Goal: Task Accomplishment & Management: Manage account settings

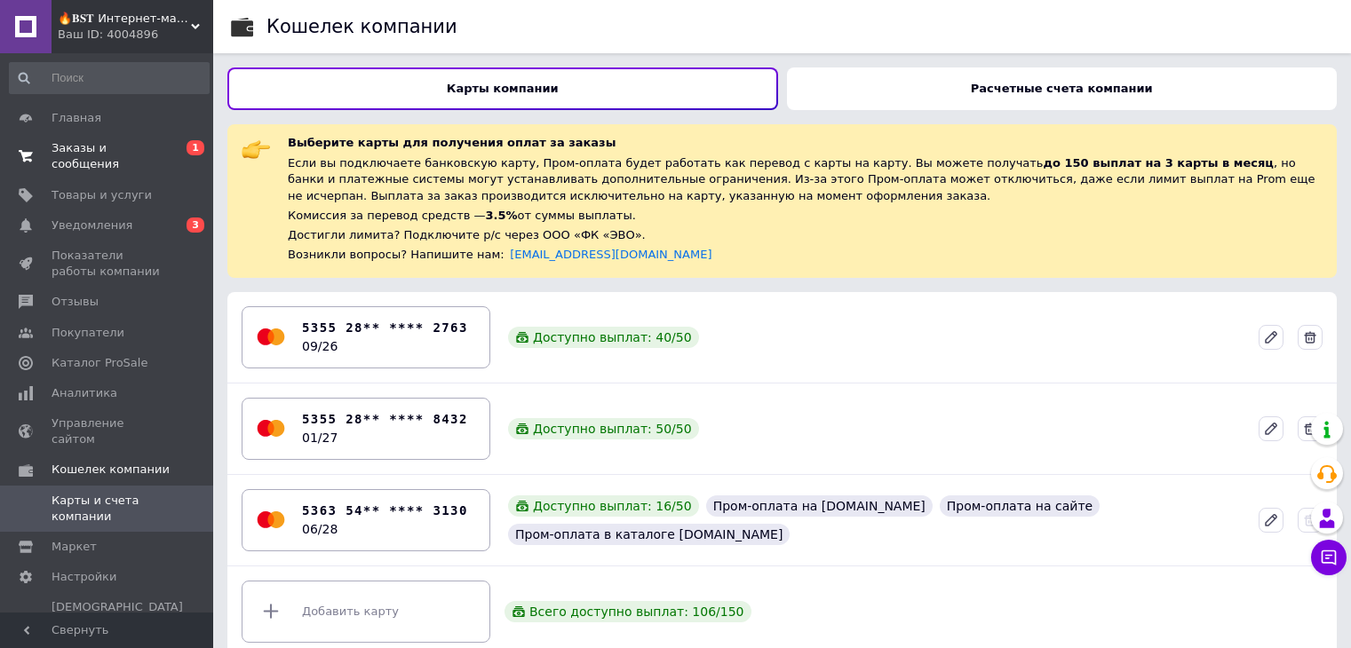
scroll to position [21, 0]
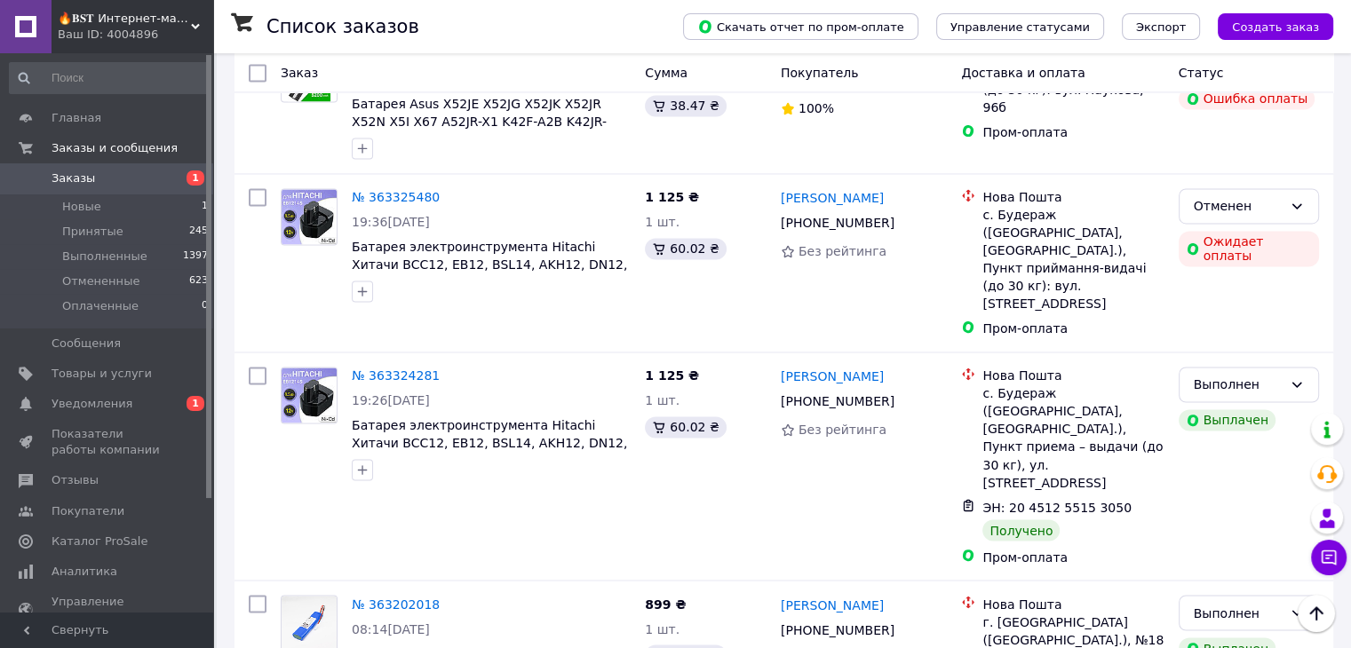
scroll to position [16424, 0]
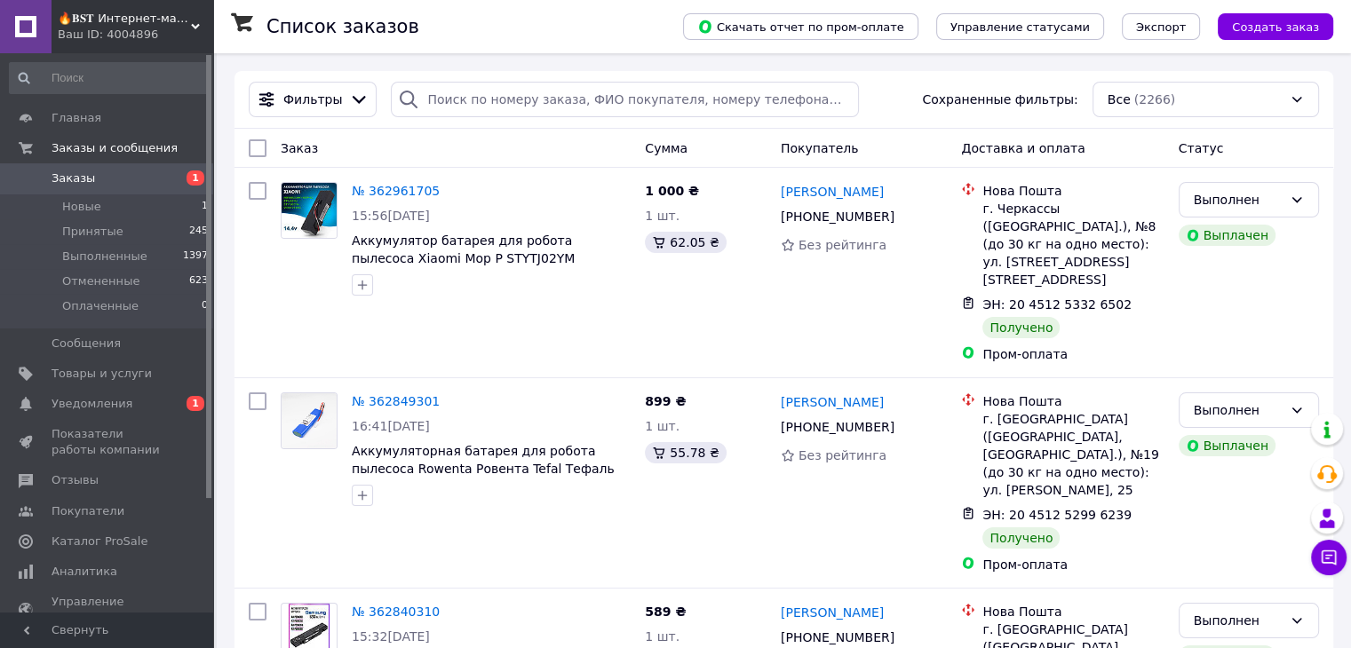
scroll to position [16226, 0]
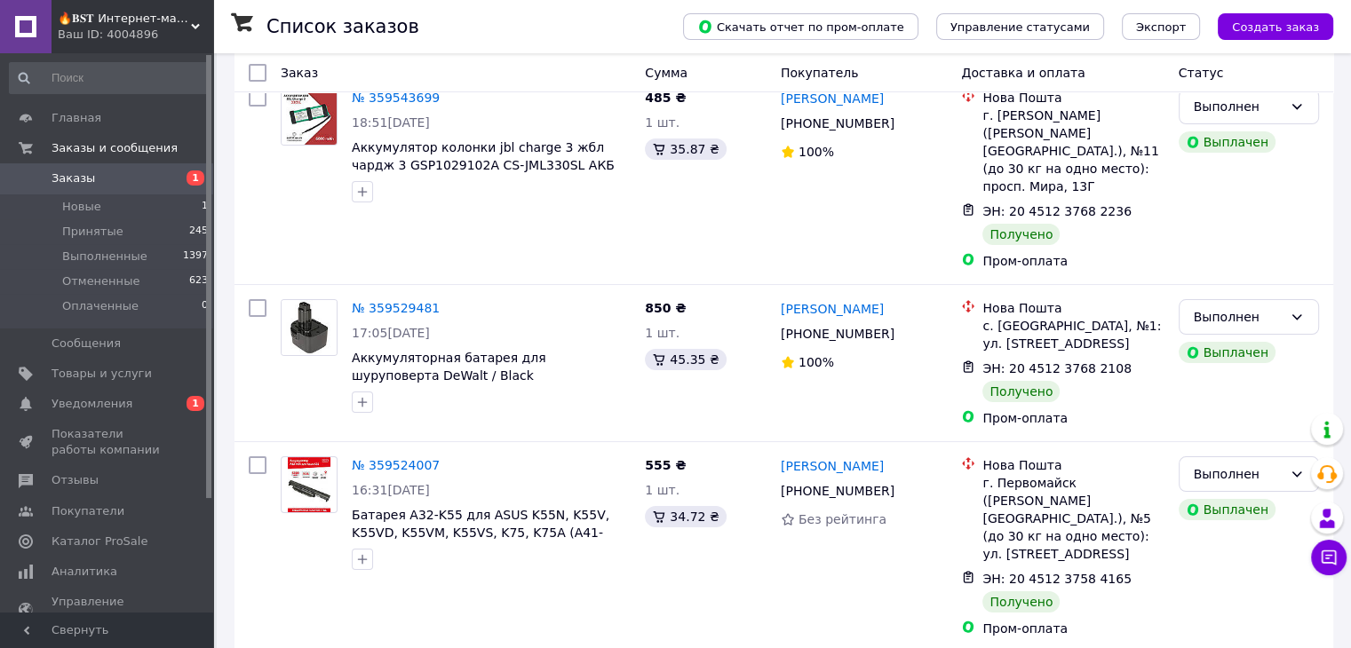
scroll to position [16463, 0]
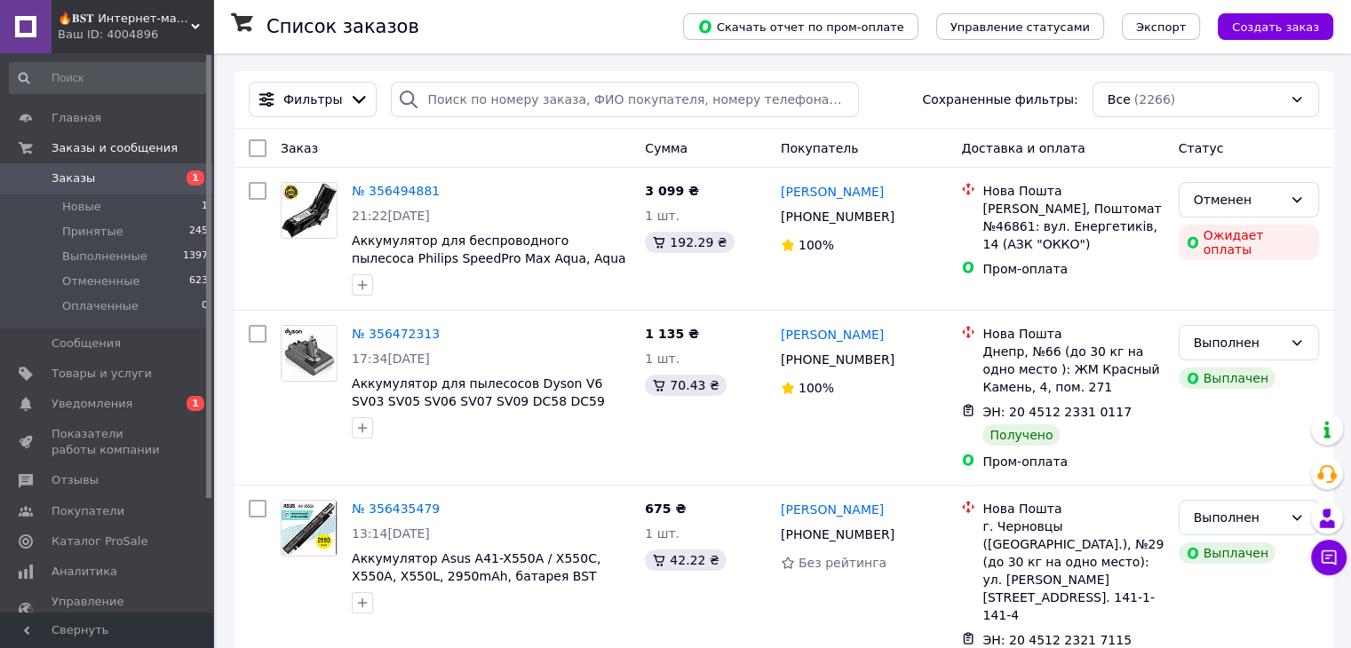
scroll to position [16020, 0]
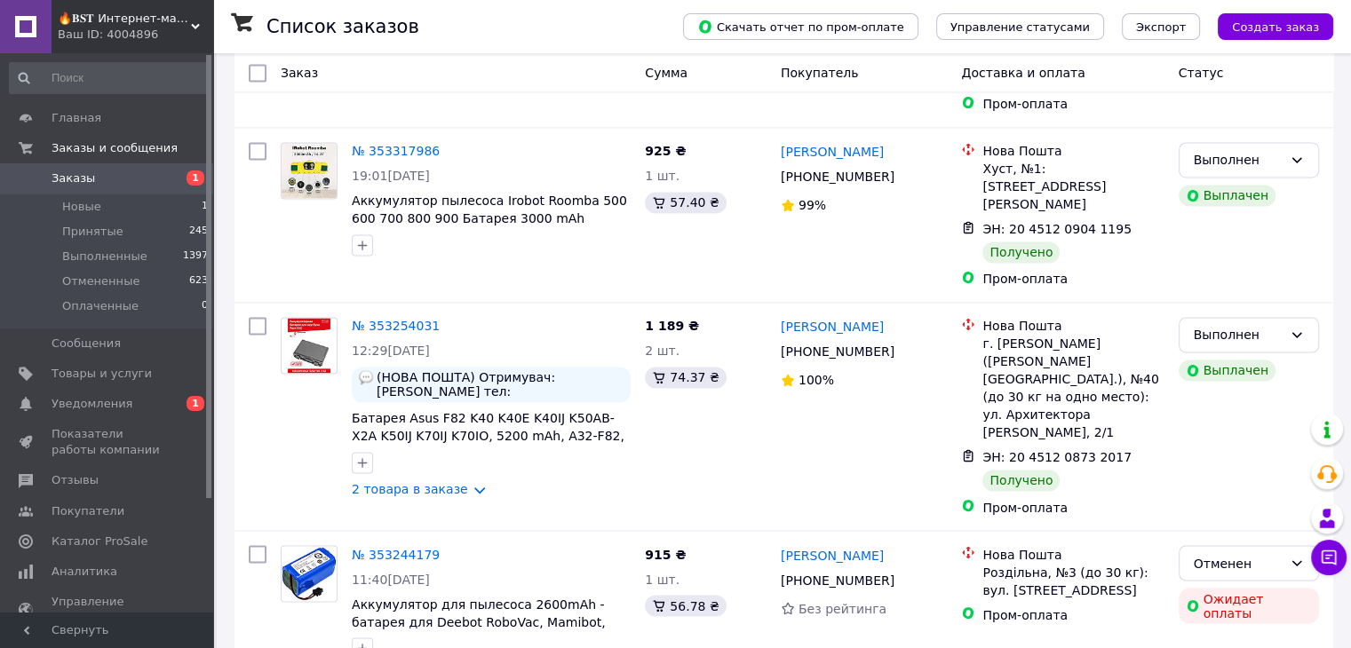
scroll to position [16182, 0]
